Goal: Task Accomplishment & Management: Manage account settings

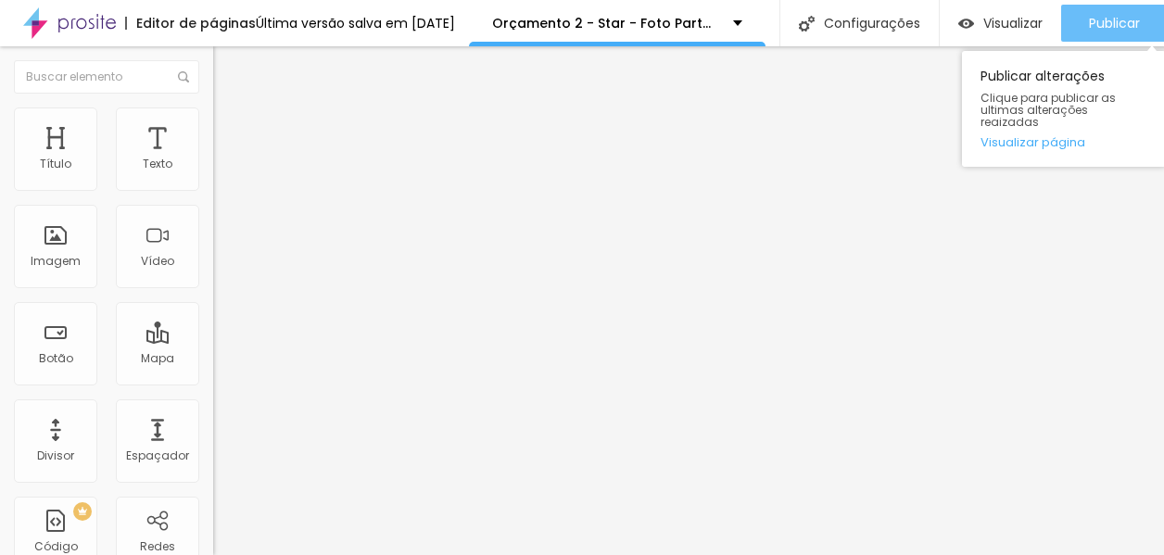
click at [1113, 29] on span "Publicar" at bounding box center [1114, 23] width 51 height 15
click at [1108, 38] on div "Publicar" at bounding box center [1114, 23] width 51 height 37
click at [1095, 28] on span "Publicar" at bounding box center [1114, 23] width 51 height 15
click at [1140, 35] on button "Publicar" at bounding box center [1114, 23] width 107 height 37
click at [1117, 28] on span "Publicar" at bounding box center [1114, 23] width 51 height 15
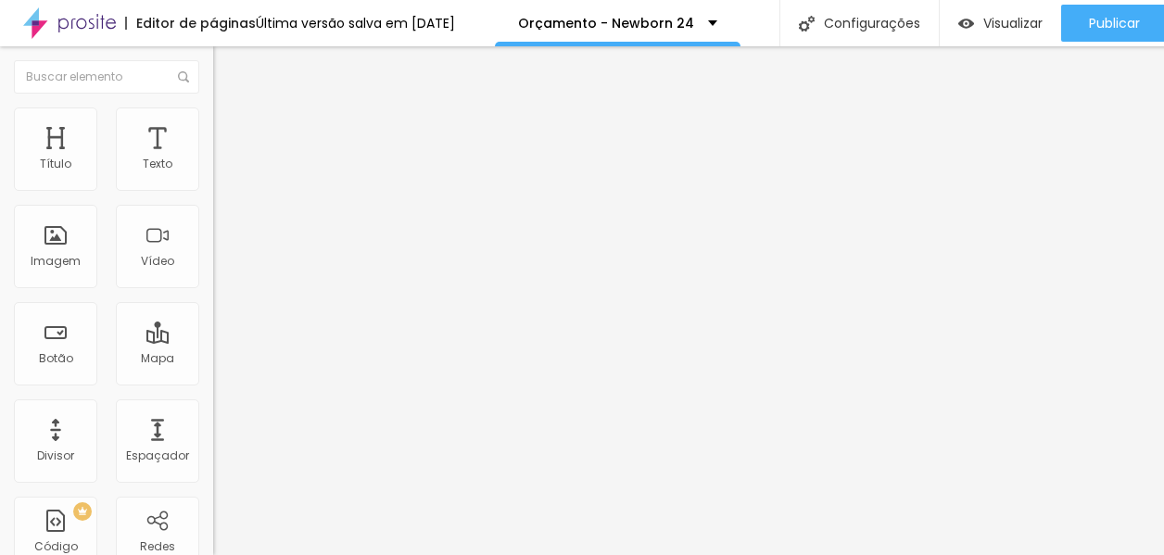
scroll to position [14, 0]
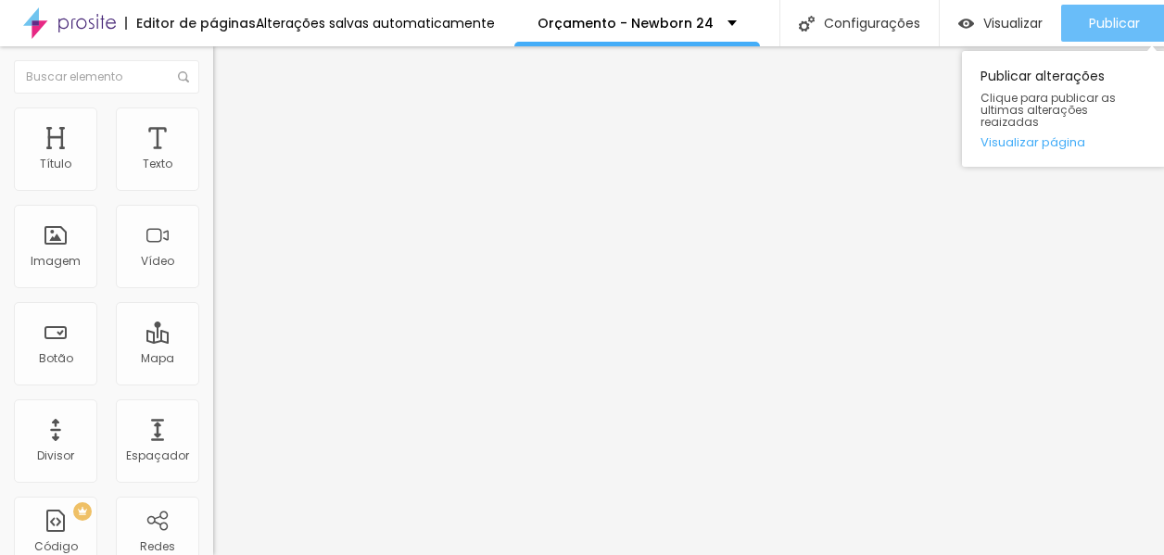
click at [1093, 16] on span "Publicar" at bounding box center [1114, 23] width 51 height 15
